Goal: Task Accomplishment & Management: Use online tool/utility

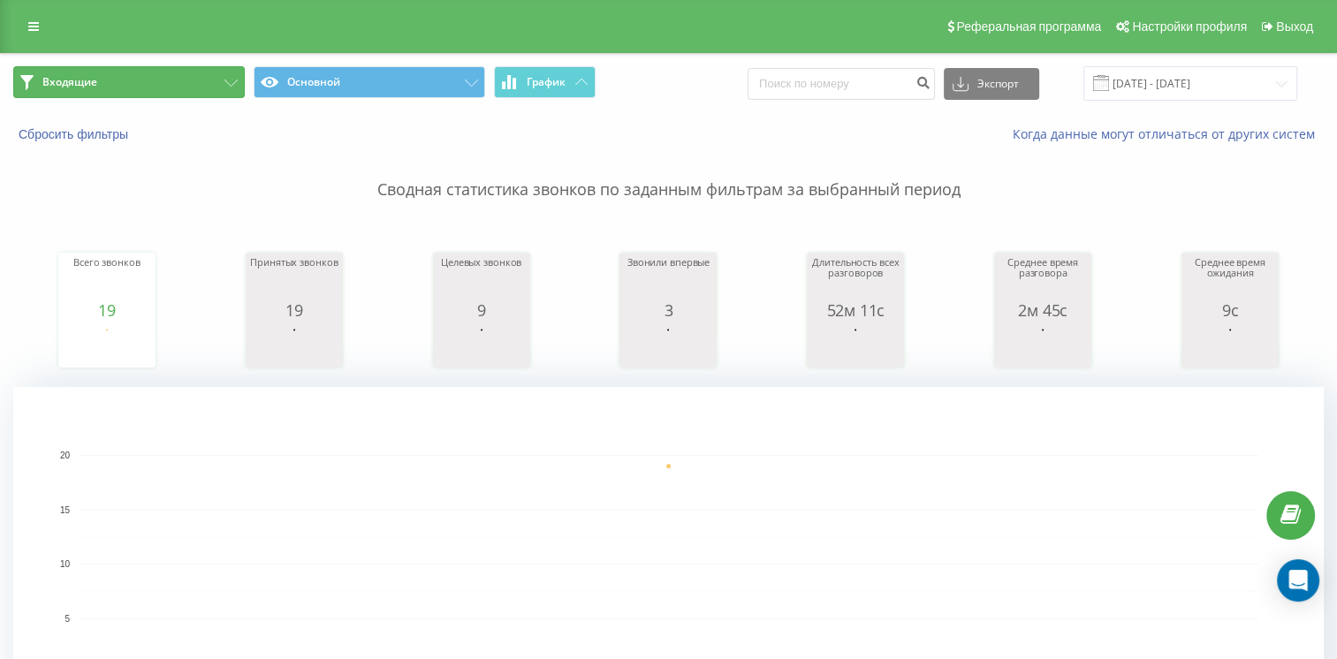
click at [152, 96] on button "Входящие" at bounding box center [129, 82] width 232 height 32
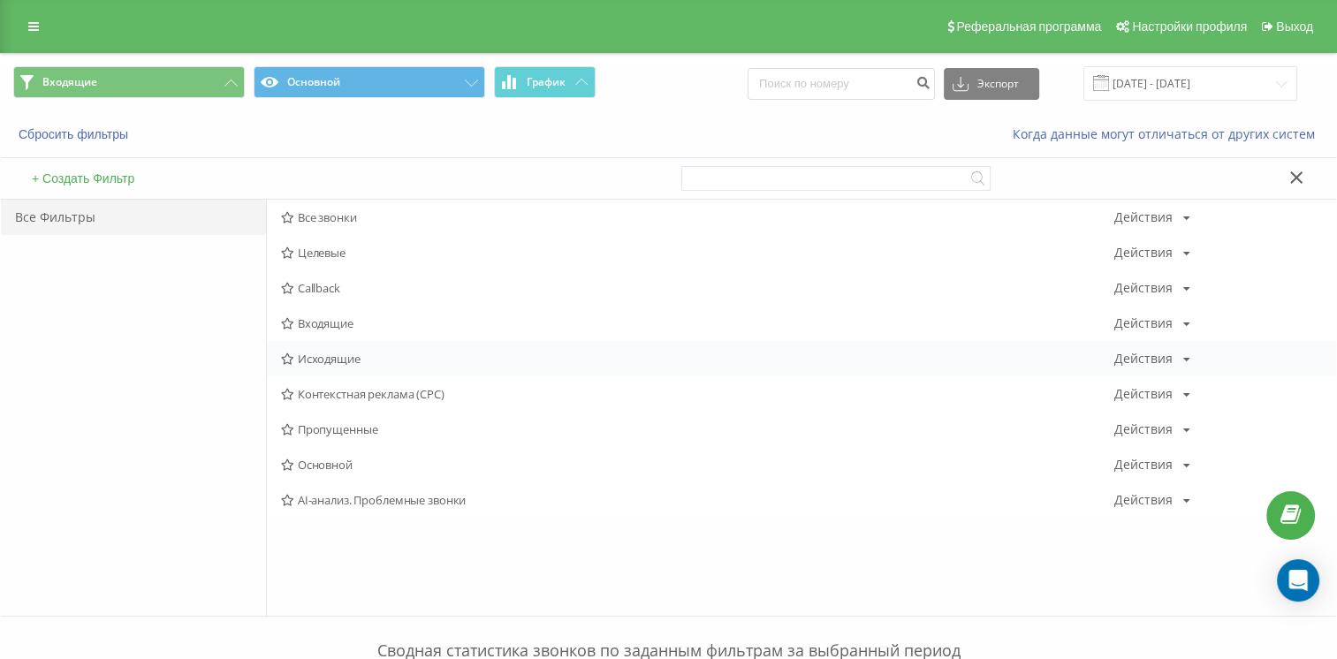
click at [306, 364] on span "Исходящие" at bounding box center [697, 359] width 833 height 12
